Goal: Find specific page/section: Find specific page/section

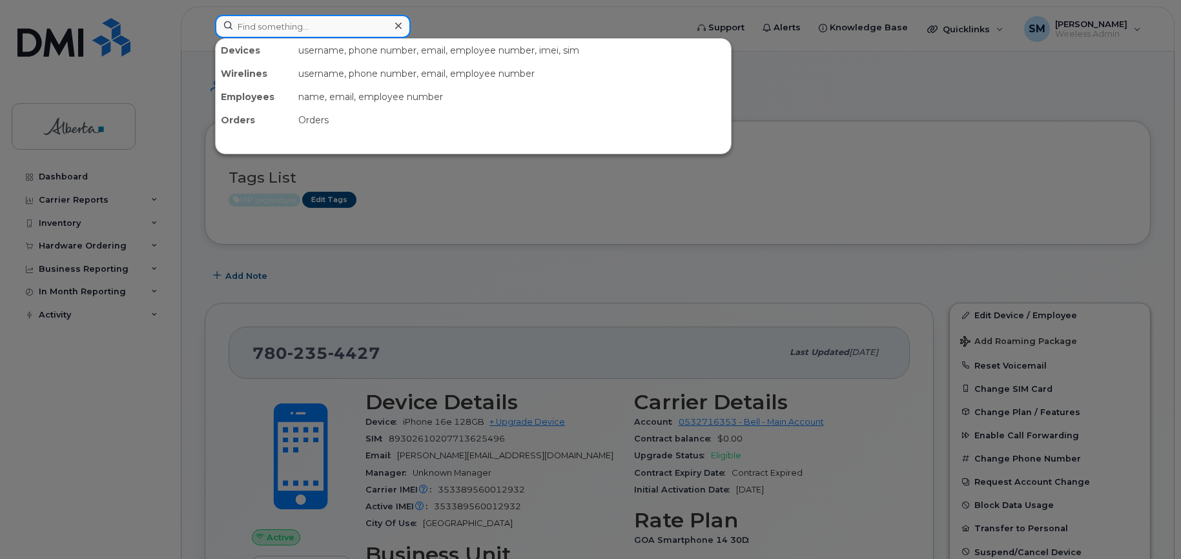
click at [236, 22] on input at bounding box center [313, 26] width 196 height 23
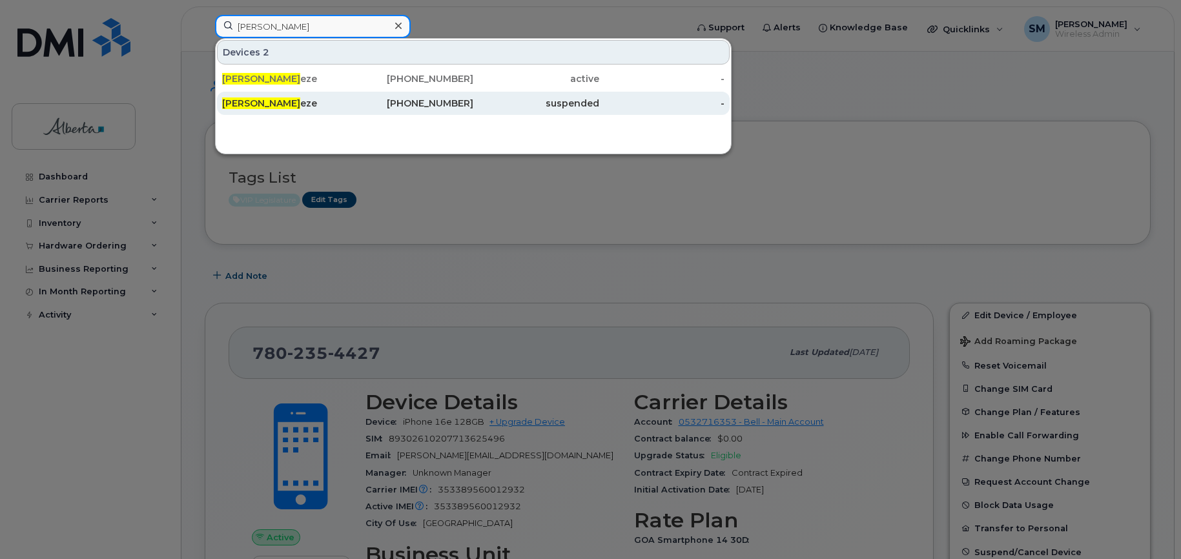
type input "[PERSON_NAME]"
click at [262, 98] on span "[PERSON_NAME]" at bounding box center [261, 104] width 78 height 12
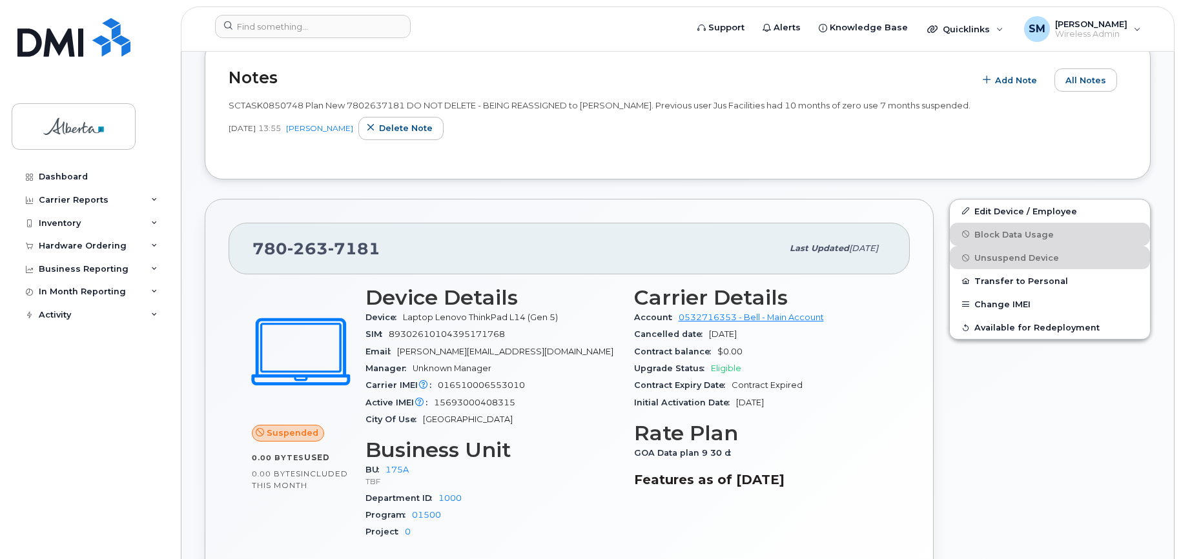
scroll to position [452, 0]
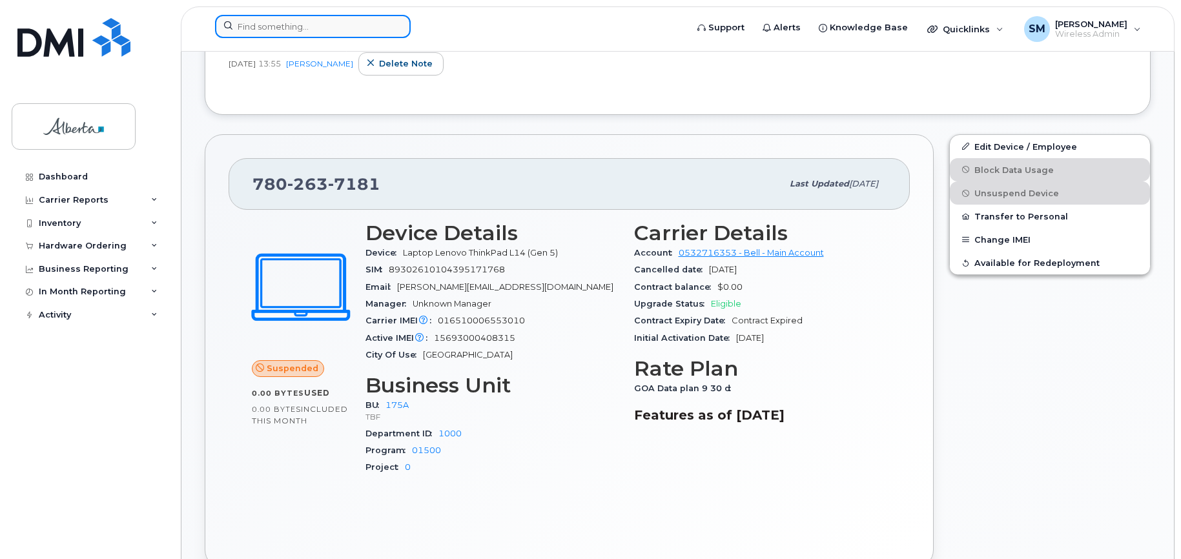
click at [276, 27] on input at bounding box center [313, 26] width 196 height 23
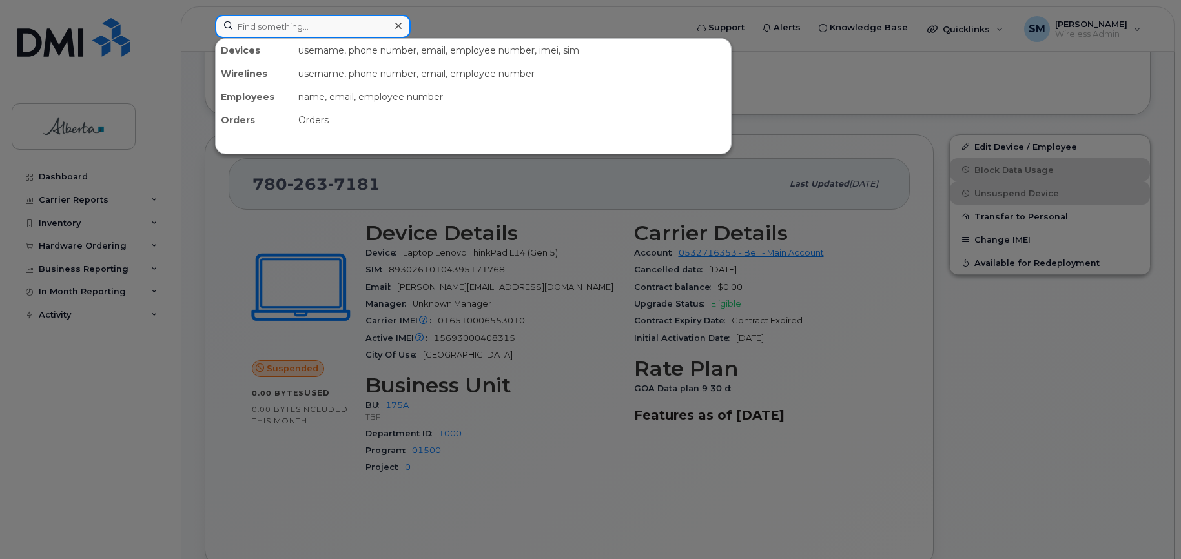
paste input "5873347650"
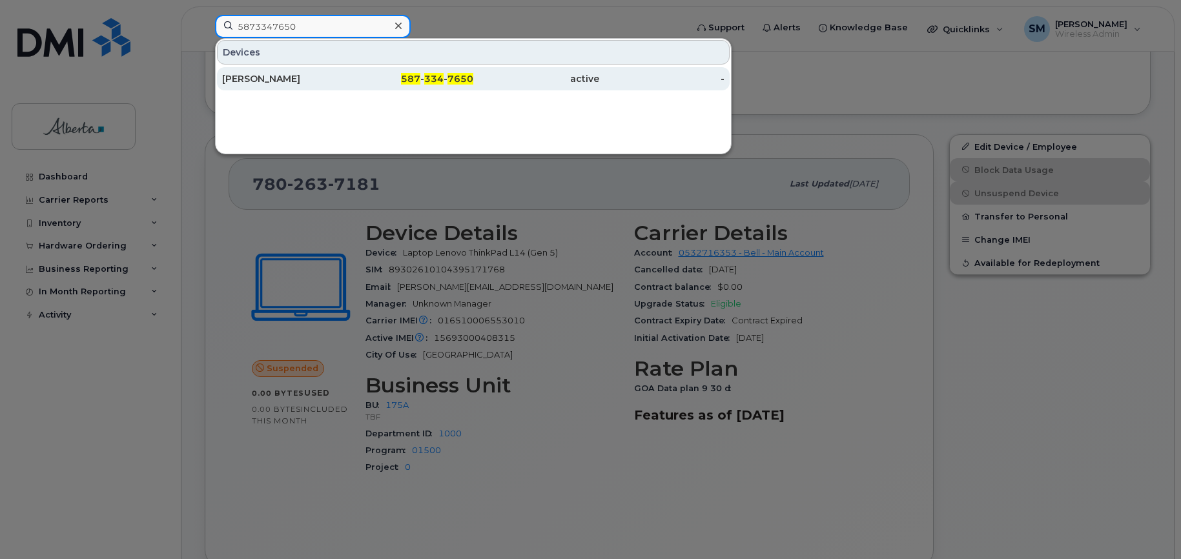
type input "5873347650"
click at [272, 75] on div "Samira Samimi" at bounding box center [285, 78] width 126 height 13
